Goal: Transaction & Acquisition: Purchase product/service

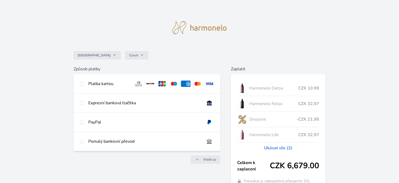
click at [83, 85] on div at bounding box center [82, 83] width 4 height 6
radio input "true"
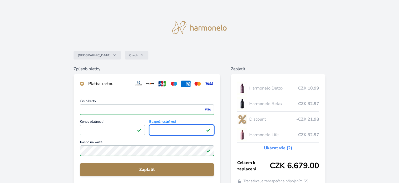
click at [149, 169] on span "Zaplatit" at bounding box center [147, 169] width 126 height 6
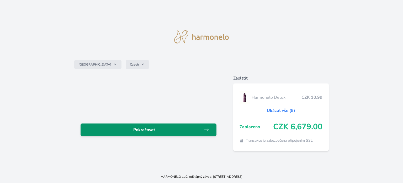
click at [161, 128] on span "Pokračovat" at bounding box center [144, 129] width 119 height 6
